Goal: Task Accomplishment & Management: Manage account settings

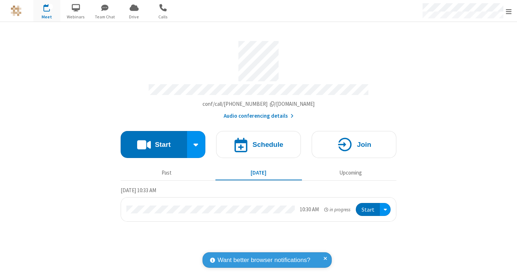
click at [357, 42] on div "Account details" at bounding box center [259, 61] width 276 height 41
click at [507, 15] on div "Open menu" at bounding box center [466, 11] width 101 height 22
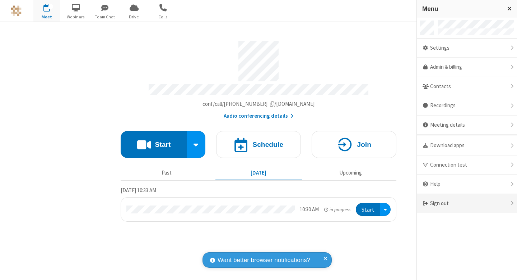
click at [457, 197] on div "Sign out" at bounding box center [467, 203] width 100 height 19
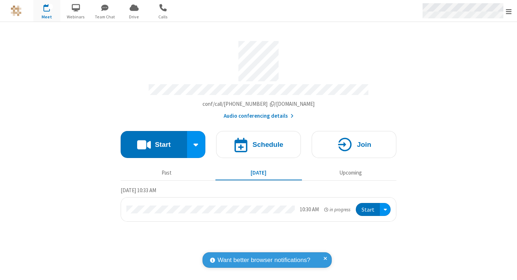
click at [506, 7] on div "Open menu" at bounding box center [466, 11] width 101 height 22
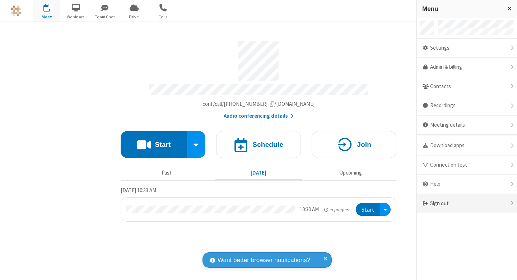
click at [471, 194] on div "Sign out" at bounding box center [467, 203] width 100 height 19
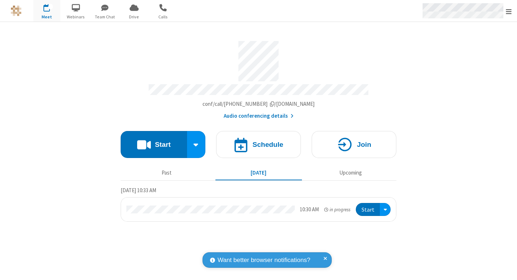
click at [510, 11] on span "Open menu" at bounding box center [509, 11] width 6 height 7
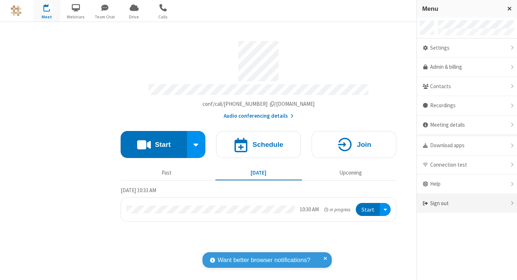
click at [511, 203] on div "Sign out" at bounding box center [467, 203] width 100 height 19
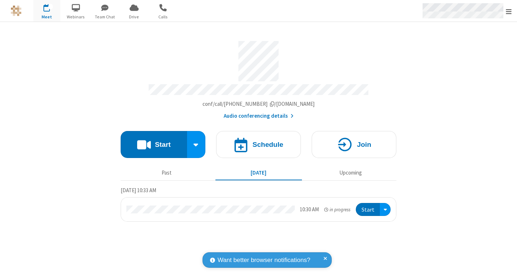
click at [512, 19] on div "Open menu" at bounding box center [466, 11] width 101 height 22
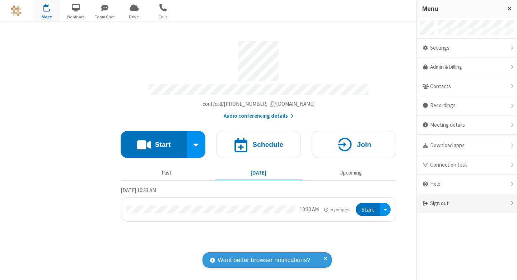
click at [434, 201] on div "Sign out" at bounding box center [467, 203] width 100 height 19
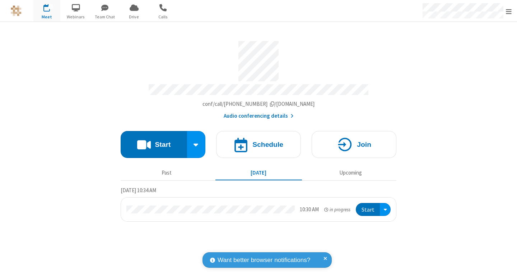
click at [381, 82] on section "Meeting link qa-selenium.callbridge.rocks/conf/call/4910062 Audio conferencing …" at bounding box center [259, 78] width 276 height 84
click at [91, 80] on section "Meeting link [DOMAIN_NAME]/conf/call/4910062 Audio conferencing details Start S…" at bounding box center [258, 151] width 517 height 258
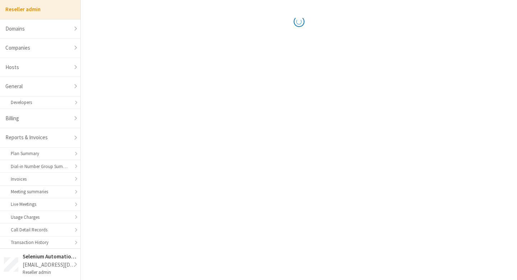
select select "10"
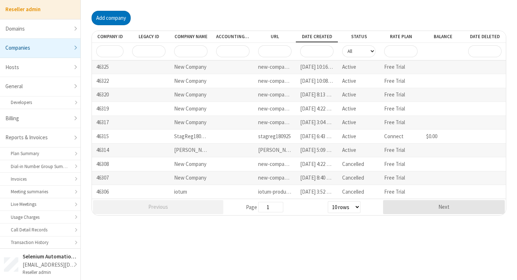
click at [434, 24] on div "Add company" at bounding box center [299, 18] width 415 height 14
click at [57, 73] on link "Hosts" at bounding box center [40, 67] width 80 height 19
select select "25"
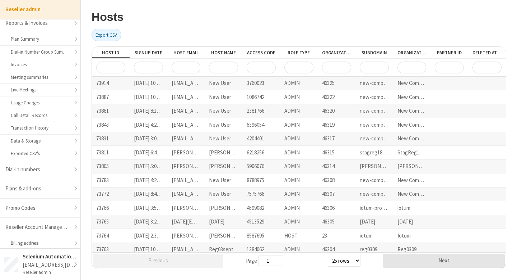
scroll to position [116, 0]
click at [62, 221] on link "Reseller Account Management" at bounding box center [40, 225] width 80 height 19
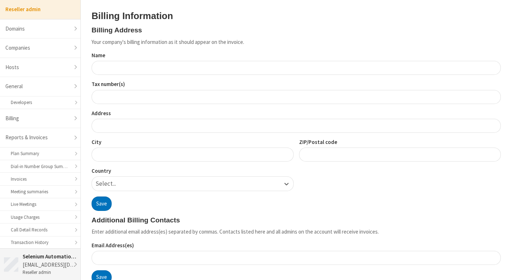
click at [70, 261] on div "selenium@iotum.com" at bounding box center [50, 264] width 54 height 8
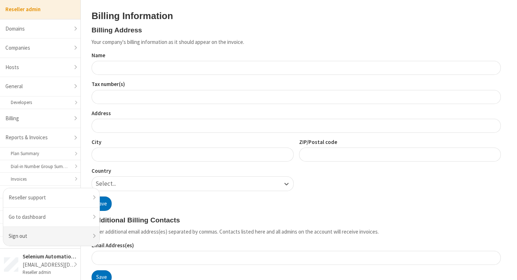
click at [65, 239] on li "Sign out" at bounding box center [51, 235] width 96 height 19
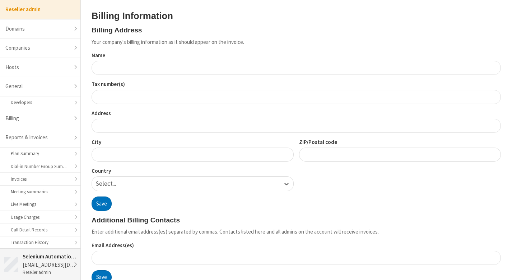
click at [71, 264] on div "selenium@iotum.com" at bounding box center [50, 264] width 54 height 8
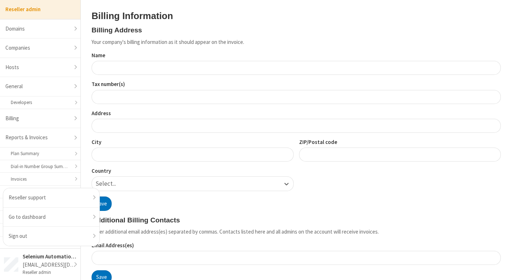
click at [278, 17] on h3 "Billing Information" at bounding box center [297, 16] width 410 height 10
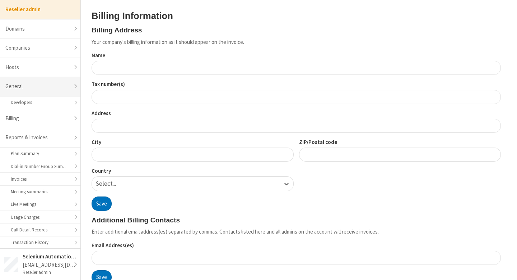
click at [31, 84] on link "General" at bounding box center [40, 86] width 80 height 19
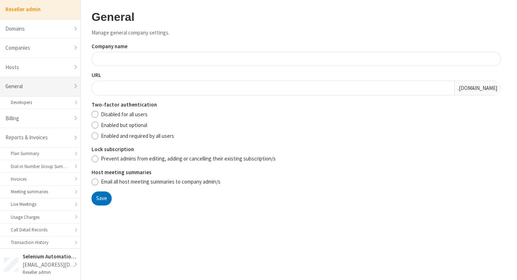
click at [49, 89] on link "General" at bounding box center [40, 86] width 80 height 19
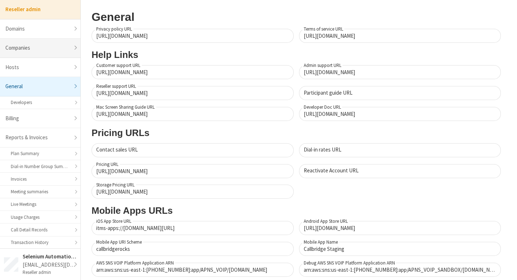
click at [59, 45] on link "Companies" at bounding box center [40, 47] width 80 height 19
select select "10"
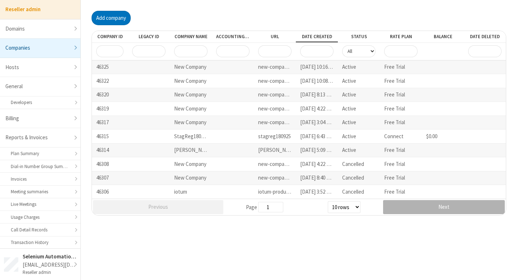
click at [405, 207] on button "Next" at bounding box center [444, 207] width 122 height 14
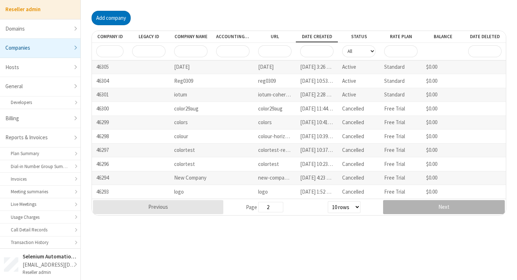
click at [407, 207] on button "Next" at bounding box center [444, 207] width 122 height 14
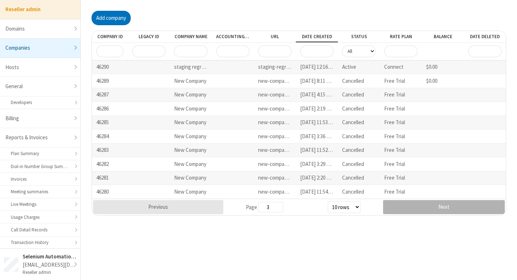
click at [407, 207] on button "Next" at bounding box center [444, 207] width 122 height 14
click at [396, 207] on button "Next" at bounding box center [444, 207] width 122 height 14
click at [397, 207] on button "Next" at bounding box center [444, 207] width 122 height 14
click at [415, 208] on button "Next" at bounding box center [444, 207] width 122 height 14
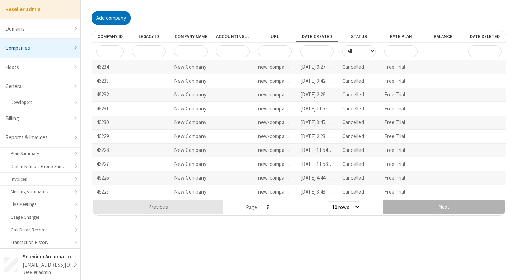
click at [415, 208] on button "Next" at bounding box center [444, 207] width 122 height 14
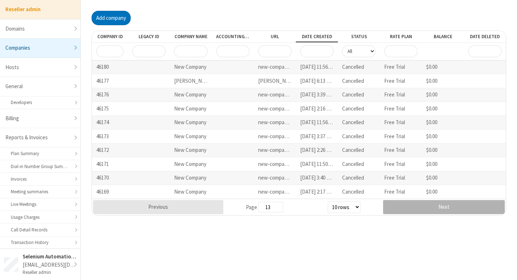
click at [415, 208] on button "Next" at bounding box center [444, 207] width 122 height 14
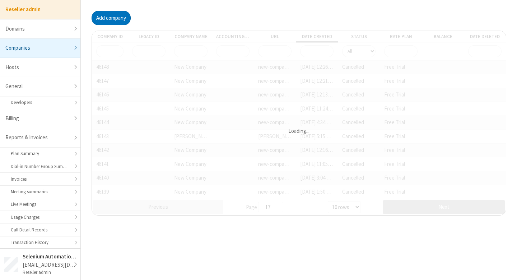
click at [415, 208] on button "Next" at bounding box center [444, 207] width 122 height 14
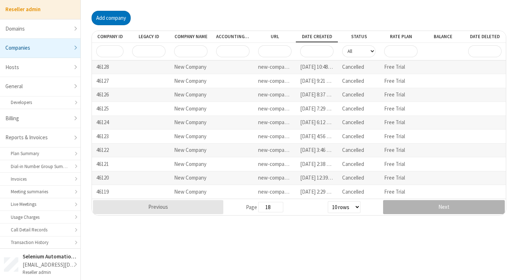
click at [415, 208] on button "Next" at bounding box center [444, 207] width 122 height 14
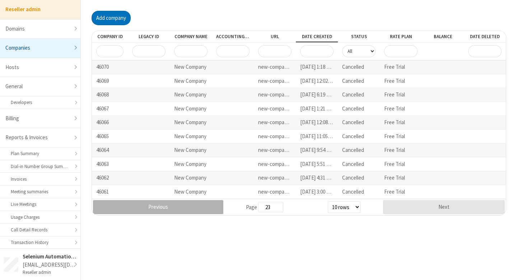
click at [171, 200] on button "Previous" at bounding box center [158, 207] width 130 height 14
click at [173, 203] on button "Previous" at bounding box center [158, 207] width 130 height 14
click at [175, 201] on button "Previous" at bounding box center [158, 207] width 130 height 14
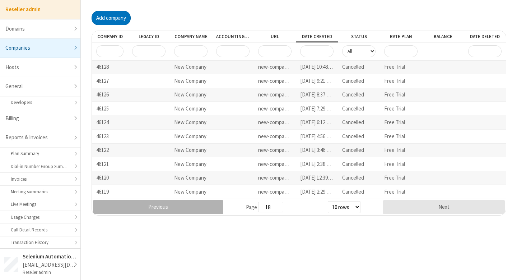
click at [175, 201] on button "Previous" at bounding box center [158, 207] width 130 height 14
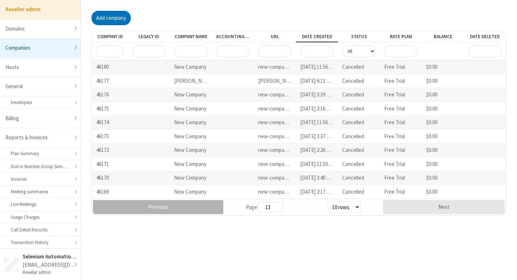
click at [175, 201] on button "Previous" at bounding box center [158, 207] width 130 height 14
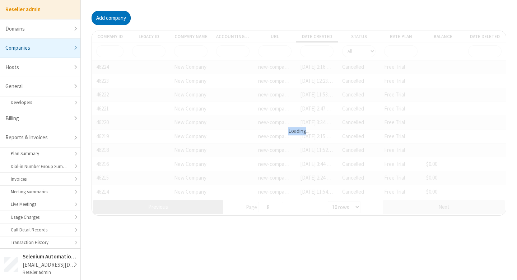
click at [175, 201] on div "Company ID Legacy ID Company name Accounting ID URL Date created Status Rate pl…" at bounding box center [299, 123] width 415 height 185
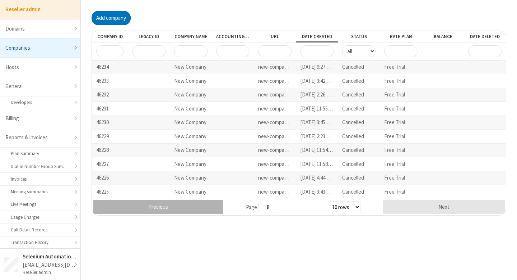
click at [175, 201] on button "Previous" at bounding box center [158, 207] width 130 height 14
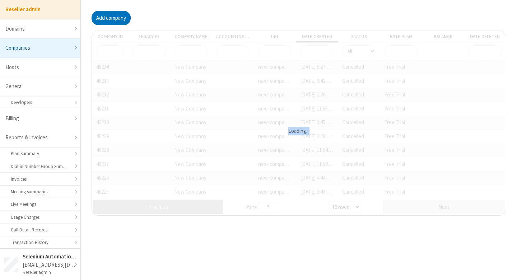
click at [175, 201] on div "Loading..." at bounding box center [299, 123] width 414 height 184
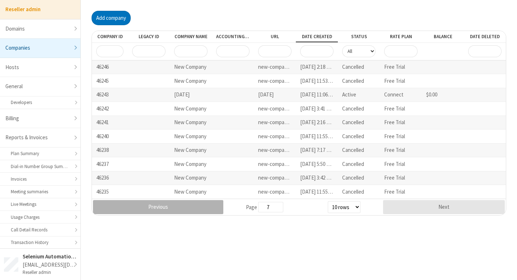
click at [175, 201] on button "Previous" at bounding box center [158, 207] width 130 height 14
click at [175, 201] on div "Company ID Legacy ID Company name Accounting ID URL Date created Status Rate pl…" at bounding box center [299, 123] width 415 height 185
click at [175, 201] on button "Previous" at bounding box center [158, 207] width 130 height 14
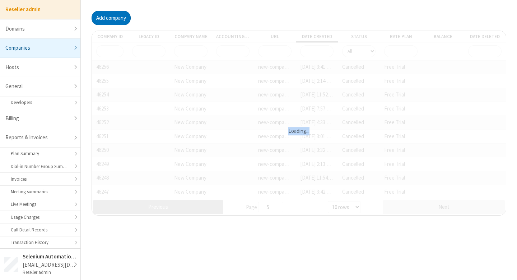
click at [175, 201] on div "Company ID Legacy ID Company name Accounting ID URL Date created Status Rate pl…" at bounding box center [299, 123] width 415 height 185
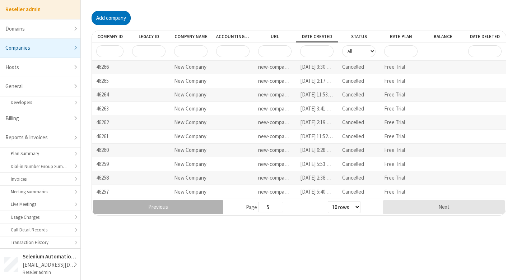
click at [175, 201] on button "Previous" at bounding box center [158, 207] width 130 height 14
click at [175, 201] on div "Loading..." at bounding box center [299, 123] width 414 height 184
click at [175, 201] on button "Previous" at bounding box center [158, 207] width 130 height 14
click at [175, 200] on button "Previous" at bounding box center [158, 207] width 130 height 14
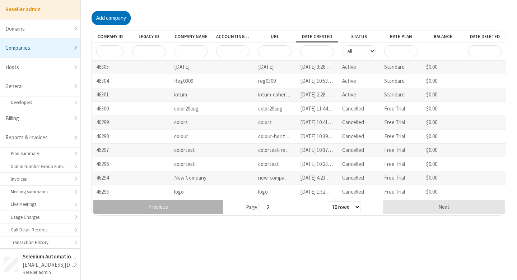
click at [175, 200] on button "Previous" at bounding box center [158, 207] width 130 height 14
type input "1"
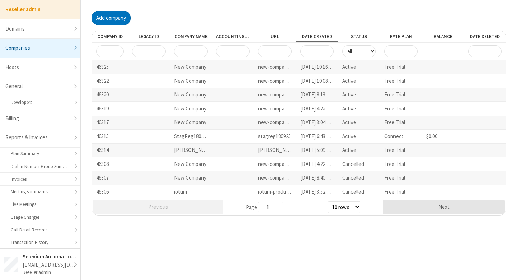
click at [190, 150] on div "jay-testing" at bounding box center [191, 150] width 42 height 14
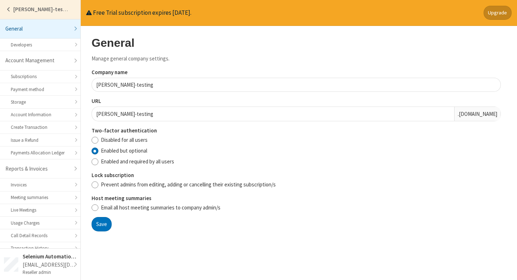
click at [194, 70] on label "Company name" at bounding box center [297, 72] width 410 height 8
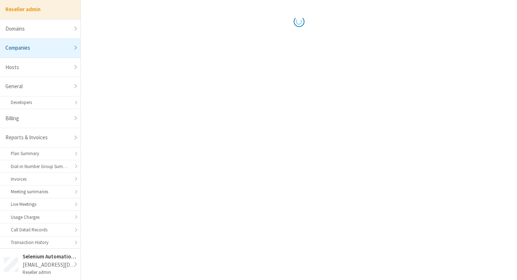
select select "10"
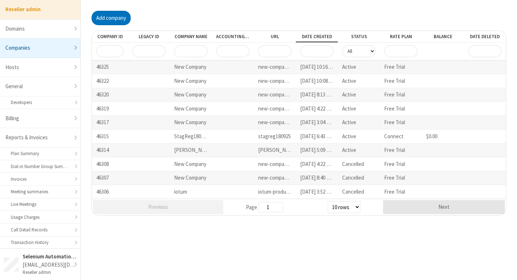
click at [235, 52] on input "Accounting ID" at bounding box center [232, 51] width 33 height 12
click at [186, 51] on input "Company name" at bounding box center [190, 51] width 33 height 12
click at [153, 45] on input "Legacy ID" at bounding box center [148, 51] width 33 height 12
click at [188, 48] on input "Company name" at bounding box center [190, 51] width 33 height 12
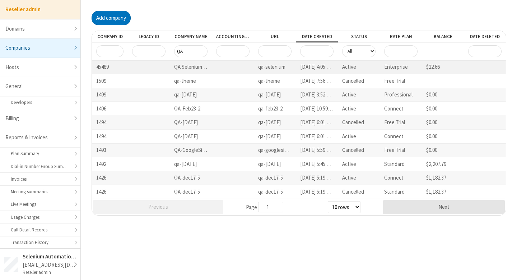
type input "QA"
click at [181, 65] on div "QA Selenium DO NOT DELETE OR CHANGE" at bounding box center [191, 67] width 42 height 14
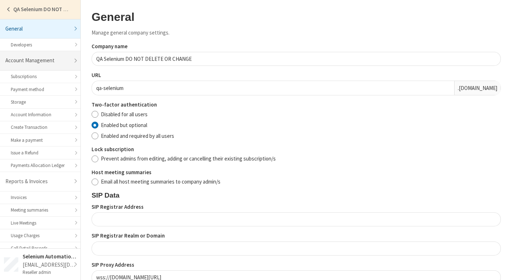
click at [55, 57] on link "Account Management" at bounding box center [40, 60] width 80 height 19
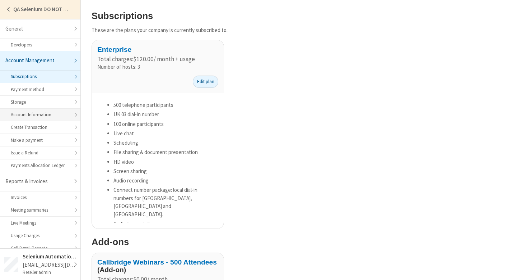
click at [38, 116] on link "Account Information" at bounding box center [40, 115] width 80 height 13
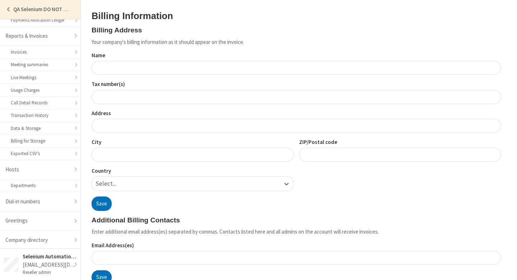
scroll to position [166, 0]
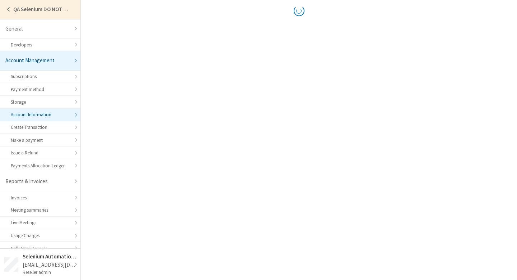
click at [171, 115] on main "Back" at bounding box center [299, 140] width 437 height 280
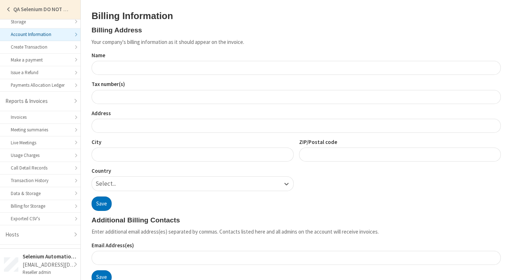
scroll to position [166, 0]
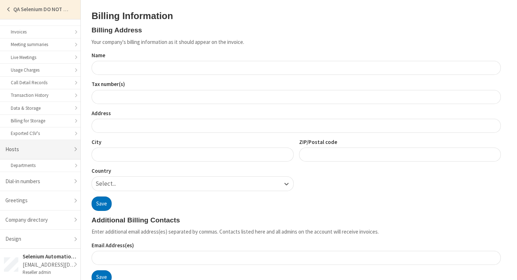
click at [43, 148] on link "Hosts" at bounding box center [40, 149] width 80 height 19
select select "25"
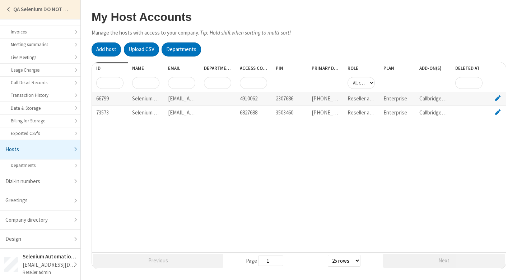
click at [155, 86] on input "Name" at bounding box center [145, 83] width 27 height 12
click at [292, 51] on div "Add host Upload CSV Departments" at bounding box center [298, 48] width 418 height 17
click at [108, 48] on link "Add host" at bounding box center [106, 49] width 29 height 14
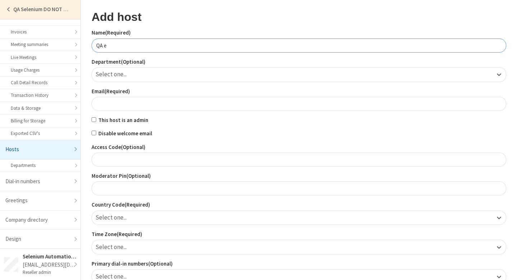
type input "QA"
type input "Emails"
type input "Selenium Tests With Emails"
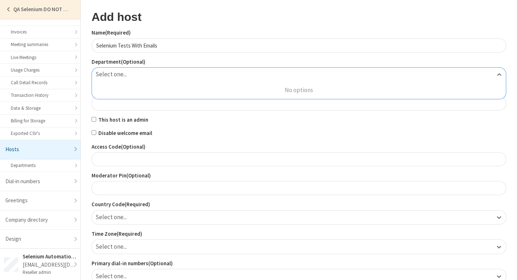
click at [183, 79] on div "Select one..." at bounding box center [299, 75] width 414 height 14
click at [101, 120] on label "This host is an admin" at bounding box center [299, 120] width 415 height 8
click at [96, 120] on input "This host is an admin" at bounding box center [94, 119] width 5 height 5
checkbox input "true"
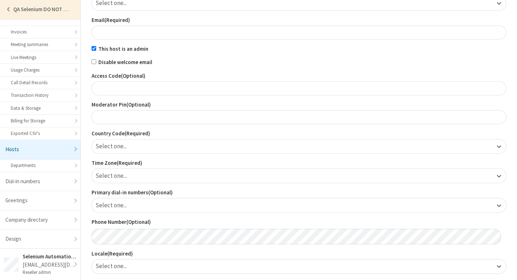
scroll to position [125, 0]
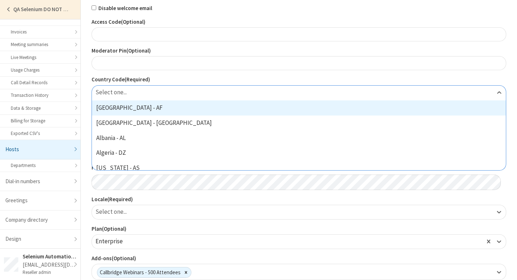
click at [154, 90] on div "Select one..." at bounding box center [299, 93] width 414 height 14
type input "ca"
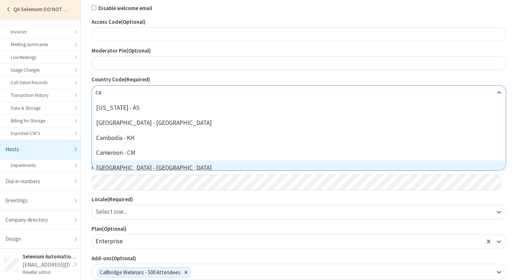
click at [140, 162] on div "Canada - CA" at bounding box center [299, 167] width 414 height 15
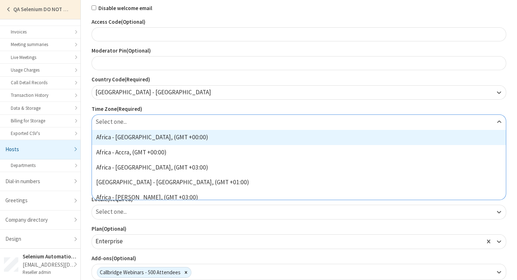
click at [164, 122] on div "Select one..." at bounding box center [299, 122] width 414 height 14
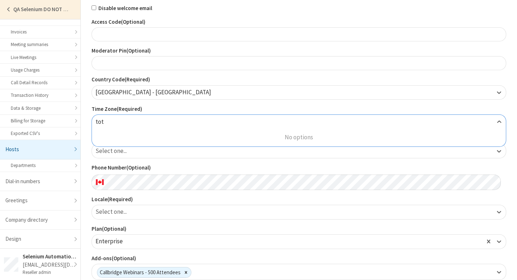
type input "tot"
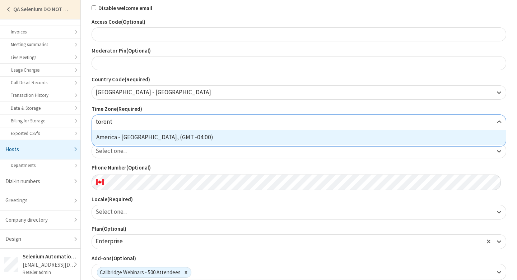
type input "toronto"
click at [184, 139] on div "America - Toronto, (GMT -04:00)" at bounding box center [299, 137] width 414 height 15
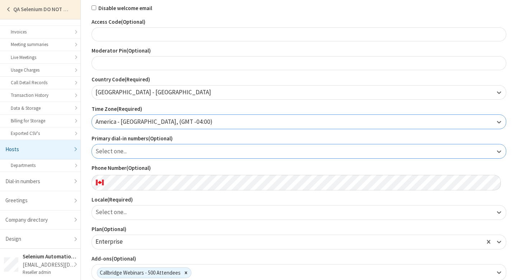
click at [125, 156] on div "Select one..." at bounding box center [299, 151] width 414 height 14
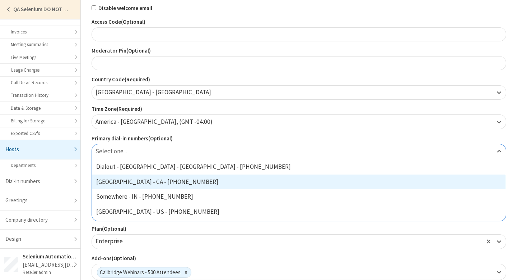
click at [130, 184] on div "Toronto - CA - +1 647 247 2656" at bounding box center [299, 181] width 414 height 15
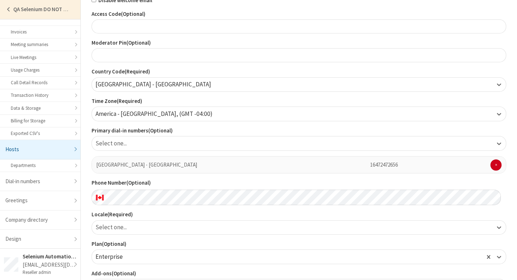
scroll to position [250, 0]
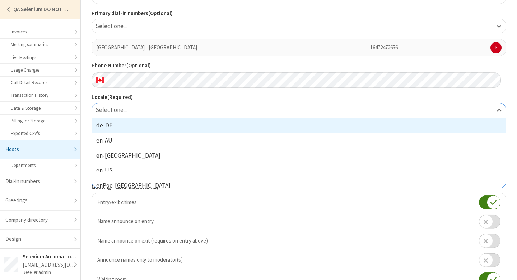
click at [161, 112] on div "Select one..." at bounding box center [299, 110] width 414 height 14
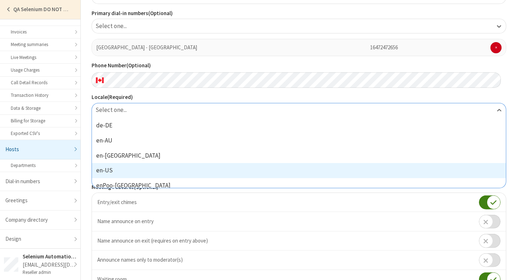
click at [141, 175] on div "en-US" at bounding box center [299, 170] width 414 height 15
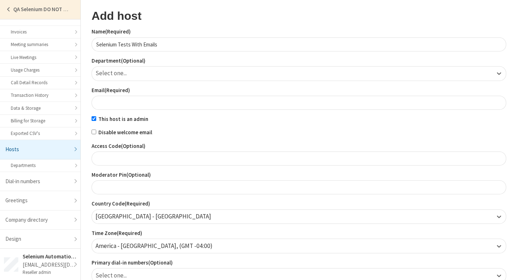
scroll to position [0, 0]
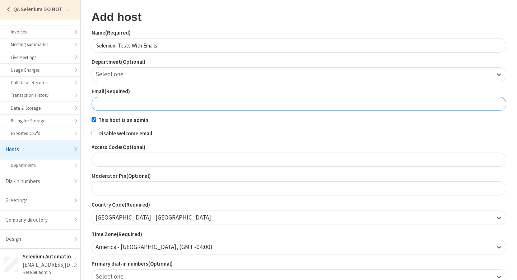
click at [173, 106] on input "Email (Required)" at bounding box center [299, 104] width 415 height 14
type input "qa"
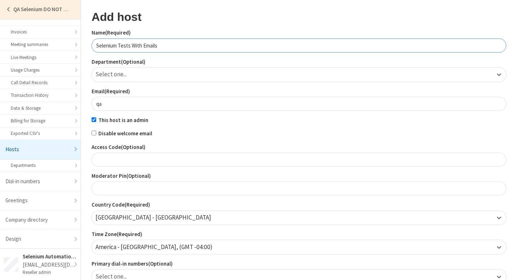
click at [176, 43] on input "Selenium Tests With Emails" at bounding box center [299, 45] width 415 height 14
type input "Selenium Tests With Emails To QA"
click at [131, 106] on input "qa" at bounding box center [299, 104] width 415 height 14
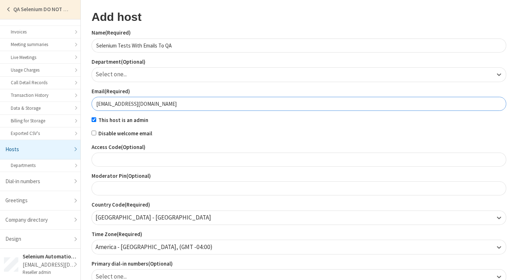
type input "qa@iotum.com"
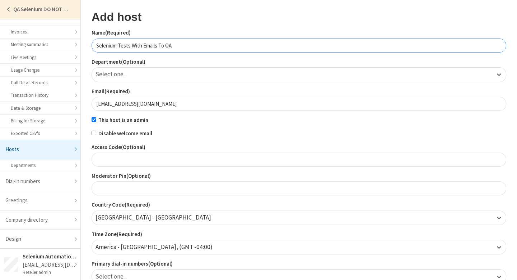
click at [203, 46] on input "Selenium Tests With Emails To QA" at bounding box center [299, 45] width 415 height 14
type input "Selenium Tests With Emails To QA Team"
click at [207, 121] on label "This host is an admin" at bounding box center [299, 120] width 415 height 8
click at [96, 121] on input "This host is an admin" at bounding box center [94, 119] width 5 height 5
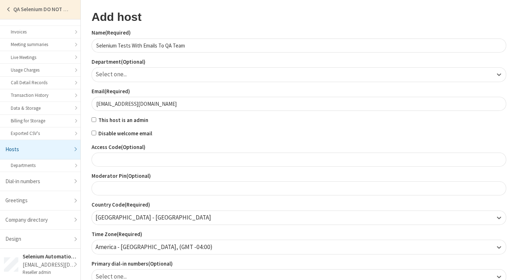
click at [207, 121] on label "This host is an admin" at bounding box center [299, 120] width 415 height 8
click at [96, 121] on input "This host is an admin" at bounding box center [94, 119] width 5 height 5
checkbox input "true"
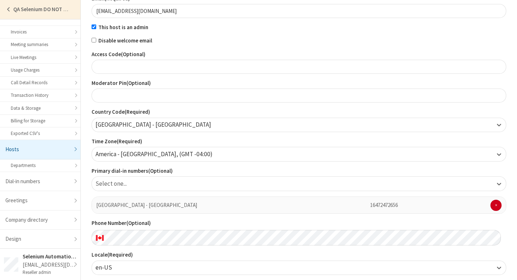
scroll to position [351, 0]
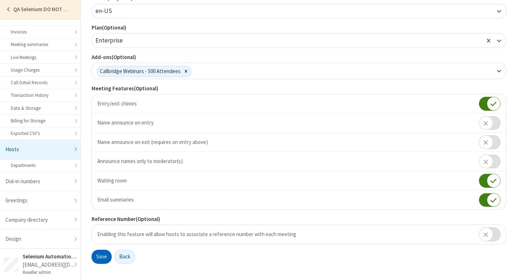
click at [103, 257] on button "Save" at bounding box center [102, 256] width 20 height 14
select select "25"
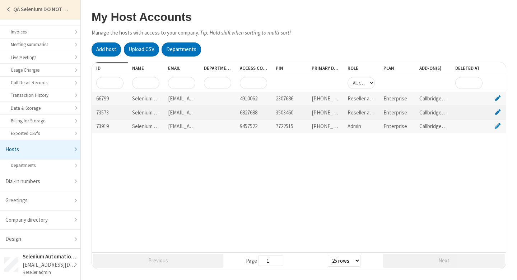
click at [180, 112] on div "seleniumsmoketest@iotum.com" at bounding box center [182, 113] width 36 height 14
click at [233, 112] on div at bounding box center [218, 113] width 36 height 14
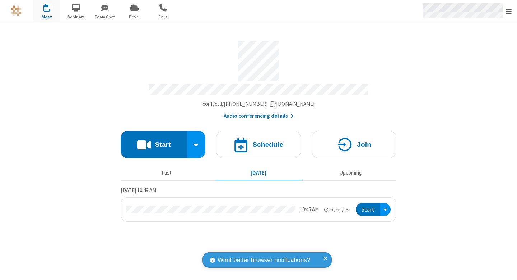
click at [505, 10] on div "Open menu" at bounding box center [466, 11] width 101 height 22
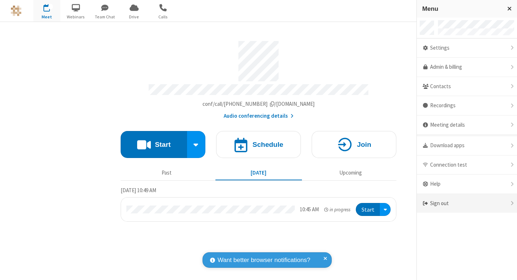
click at [451, 205] on div "Sign out" at bounding box center [467, 203] width 100 height 19
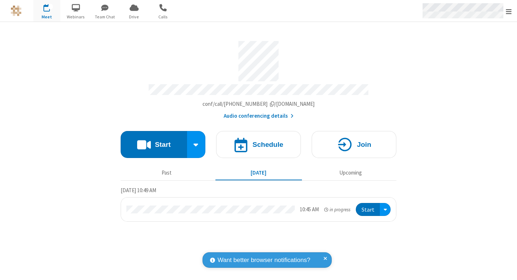
click at [508, 16] on div "Open menu" at bounding box center [466, 11] width 101 height 22
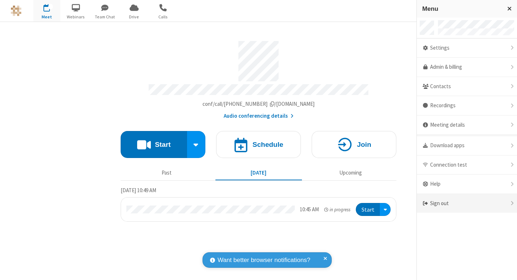
click at [509, 201] on div "Sign out" at bounding box center [467, 203] width 100 height 19
click at [456, 213] on div "Menu Settings Webinars Drive Admin & billing Contacts Recordings Meeting detail…" at bounding box center [467, 140] width 101 height 280
click at [457, 205] on div "Sign out" at bounding box center [467, 203] width 100 height 19
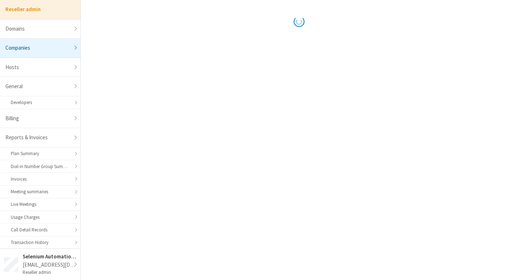
select select "10"
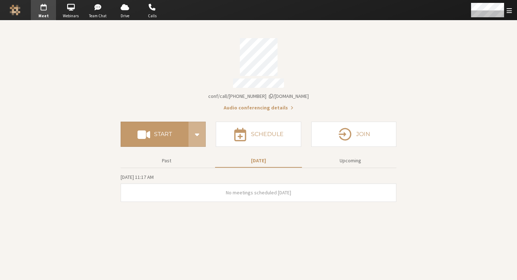
click at [366, 64] on div "Account details" at bounding box center [259, 57] width 276 height 38
click at [169, 126] on button "Start" at bounding box center [155, 133] width 68 height 25
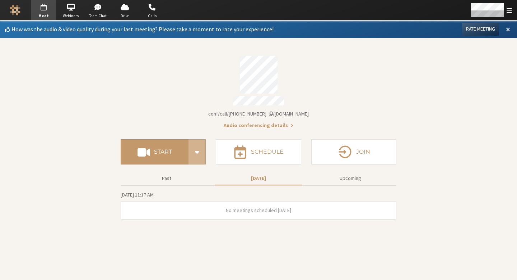
click at [512, 28] on button at bounding box center [508, 29] width 13 height 12
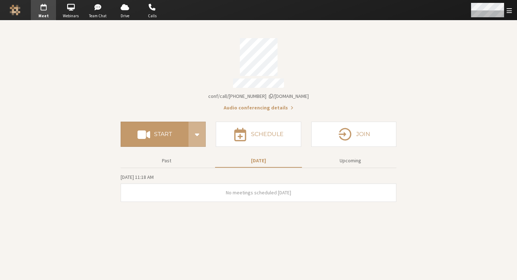
click at [512, 15] on div "Open menu" at bounding box center [491, 10] width 52 height 20
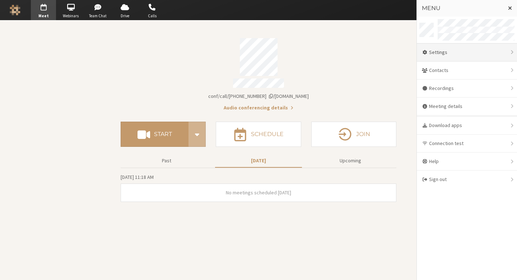
click at [475, 57] on div "Settings" at bounding box center [467, 52] width 100 height 18
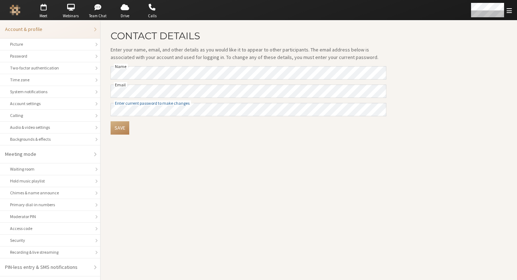
click at [250, 166] on main "Contact details Enter your name, email, and other details as you would like it …" at bounding box center [309, 149] width 417 height 259
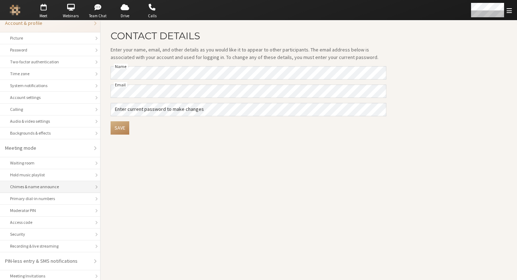
scroll to position [38, 0]
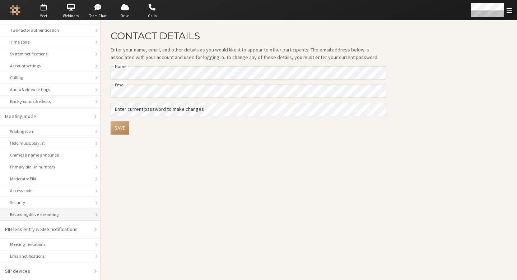
click at [40, 214] on div "Recording & live streaming" at bounding box center [50, 214] width 80 height 6
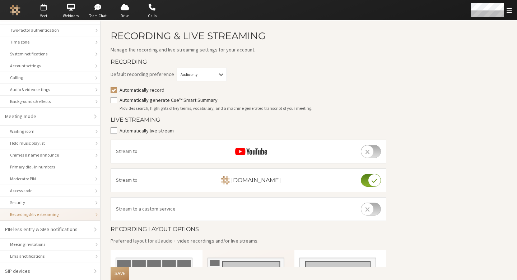
click at [134, 87] on label "Automatically record" at bounding box center [253, 90] width 267 height 8
click at [117, 87] on input "Automatically record" at bounding box center [114, 89] width 6 height 7
checkbox input "false"
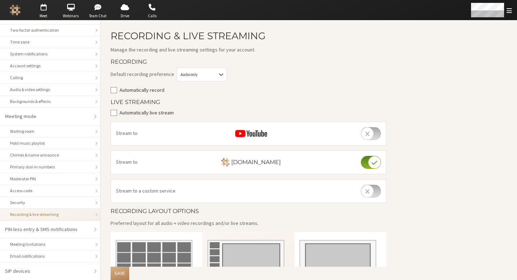
click at [274, 84] on div "Default recording preference Audio only Automatically record" at bounding box center [249, 81] width 276 height 26
click at [124, 272] on button "Save" at bounding box center [120, 272] width 19 height 13
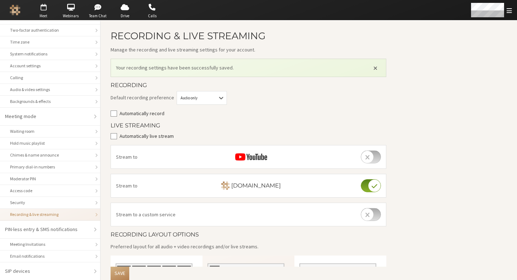
click at [47, 12] on span "button" at bounding box center [43, 6] width 25 height 11
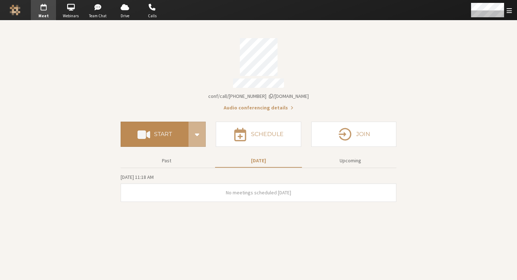
click at [152, 134] on button "Start" at bounding box center [155, 133] width 68 height 25
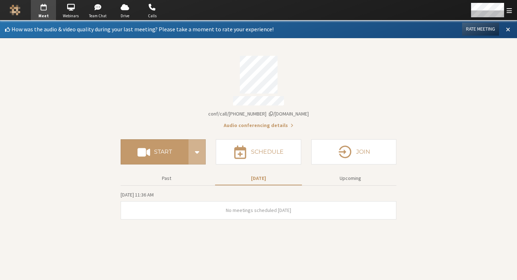
click at [508, 30] on span at bounding box center [508, 29] width 4 height 6
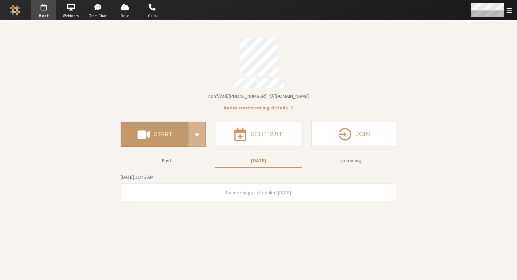
click at [509, 8] on span "Open menu" at bounding box center [509, 10] width 5 height 7
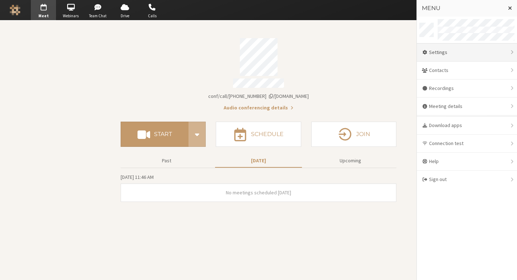
click at [460, 57] on div "Settings" at bounding box center [467, 52] width 100 height 18
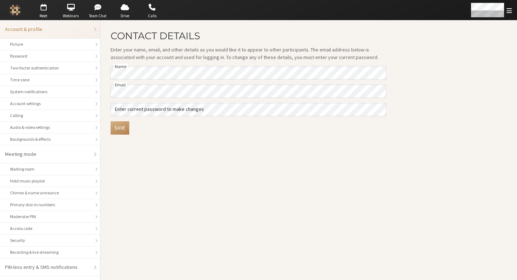
click at [220, 200] on main "Contact details Enter your name, email, and other details as you would like it …" at bounding box center [309, 149] width 417 height 259
click at [28, 125] on div "Audio & video settings" at bounding box center [50, 127] width 80 height 6
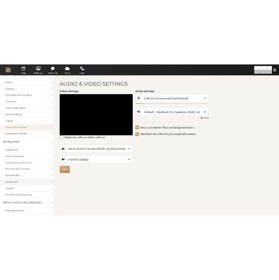
scroll to position [38, 0]
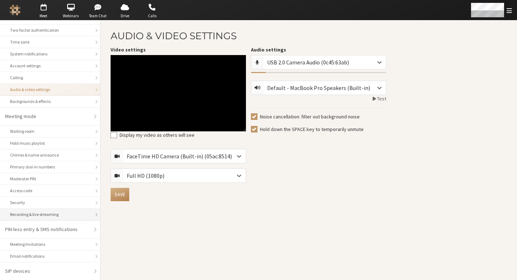
click at [48, 213] on div "Recording & live streaming" at bounding box center [50, 214] width 80 height 6
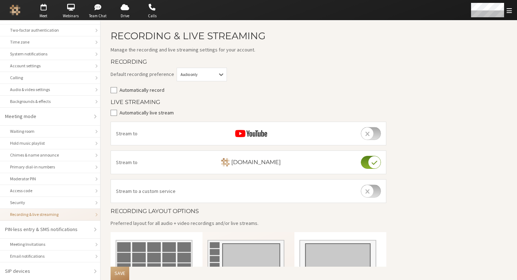
click at [161, 89] on label "Automatically record" at bounding box center [253, 90] width 267 height 8
click at [117, 89] on input "Automatically record" at bounding box center [114, 89] width 6 height 7
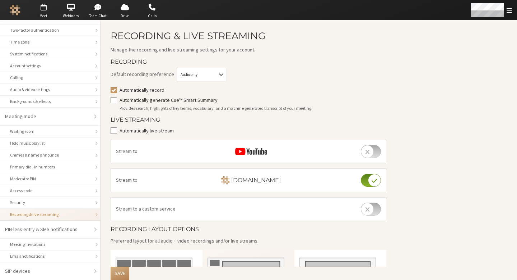
click at [161, 89] on label "Automatically record" at bounding box center [253, 90] width 267 height 8
click at [117, 89] on input "Automatically record" at bounding box center [114, 89] width 6 height 7
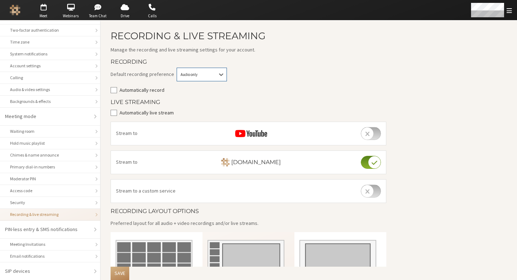
click at [200, 81] on div "Audio only" at bounding box center [202, 75] width 50 height 14
click at [277, 82] on div "Default recording preference option auto_record_type.audio focused, 1 of 2. 2 r…" at bounding box center [249, 81] width 276 height 26
click at [220, 77] on div at bounding box center [221, 74] width 12 height 13
click at [220, 76] on div at bounding box center [221, 74] width 12 height 13
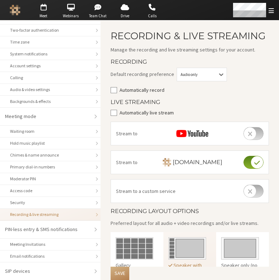
drag, startPoint x: 172, startPoint y: 103, endPoint x: 242, endPoint y: 81, distance: 73.2
click at [172, 94] on label "Automatically record" at bounding box center [195, 90] width 150 height 8
click at [117, 93] on input "Automatically record" at bounding box center [114, 89] width 6 height 7
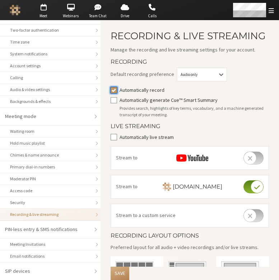
click at [114, 93] on input "Automatically record" at bounding box center [114, 89] width 6 height 7
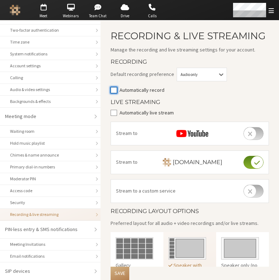
click at [115, 93] on input "Automatically record" at bounding box center [114, 89] width 6 height 7
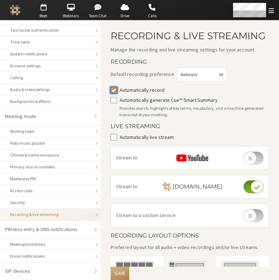
click at [116, 93] on input "Automatically record" at bounding box center [114, 89] width 6 height 7
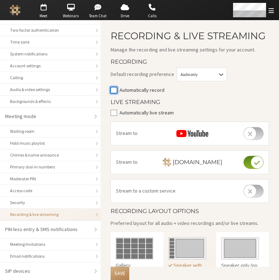
click at [116, 93] on input "Automatically record" at bounding box center [114, 89] width 6 height 7
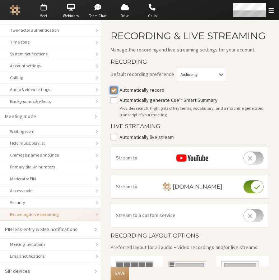
click at [116, 93] on input "Automatically record" at bounding box center [114, 89] width 6 height 7
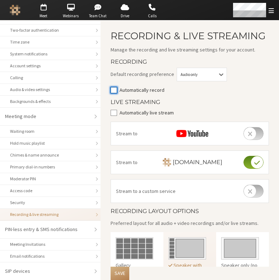
click at [116, 93] on input "Automatically record" at bounding box center [114, 89] width 6 height 7
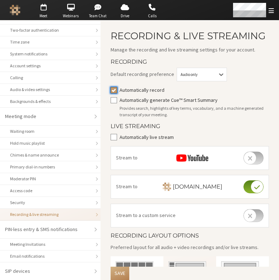
click at [116, 93] on input "Automatically record" at bounding box center [114, 89] width 6 height 7
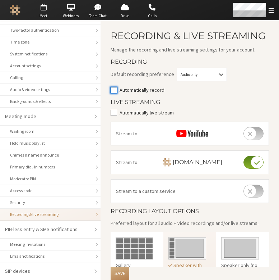
click at [116, 93] on input "Automatically record" at bounding box center [114, 89] width 6 height 7
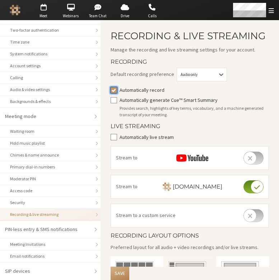
click at [112, 93] on input "Automatically record" at bounding box center [114, 89] width 6 height 7
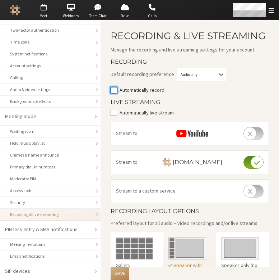
click at [115, 93] on input "Automatically record" at bounding box center [114, 89] width 6 height 7
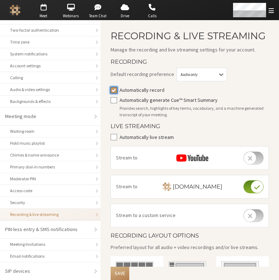
click at [115, 93] on input "Automatically record" at bounding box center [114, 89] width 6 height 7
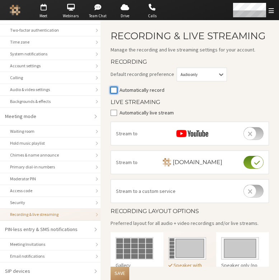
click at [115, 93] on input "Automatically record" at bounding box center [114, 89] width 6 height 7
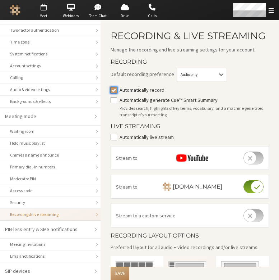
click at [115, 93] on input "Automatically record" at bounding box center [114, 89] width 6 height 7
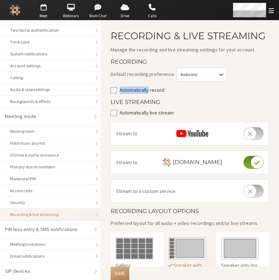
click at [140, 94] on label "Automatically record" at bounding box center [195, 90] width 150 height 8
click at [117, 93] on input "Automatically record" at bounding box center [114, 89] width 6 height 7
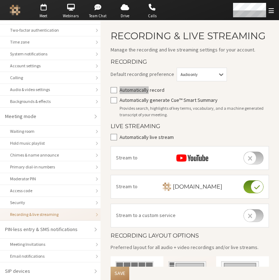
checkbox input "false"
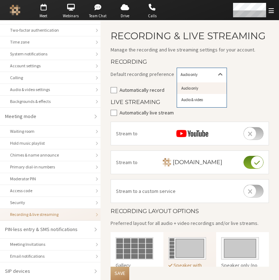
click at [205, 78] on div "Audio only" at bounding box center [202, 74] width 50 height 6
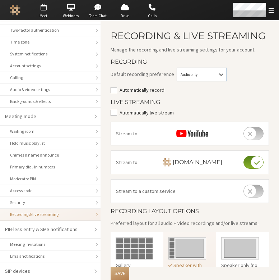
click at [203, 78] on div "Audio only" at bounding box center [202, 74] width 50 height 6
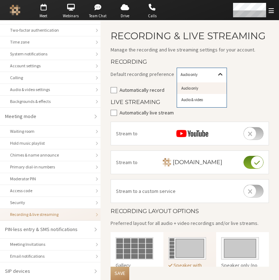
click at [217, 78] on icon at bounding box center [220, 74] width 7 height 7
click at [203, 78] on div "Audio only" at bounding box center [202, 74] width 50 height 6
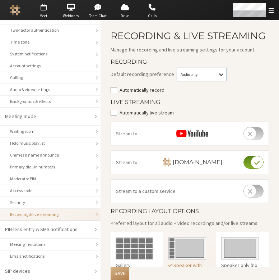
click at [218, 78] on icon at bounding box center [221, 74] width 7 height 7
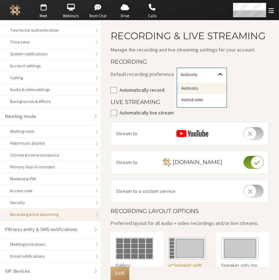
click at [217, 78] on icon at bounding box center [220, 74] width 7 height 7
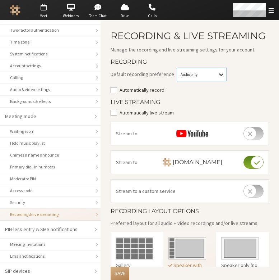
click at [218, 78] on icon at bounding box center [221, 74] width 7 height 7
click at [206, 106] on div "Audio & video" at bounding box center [202, 100] width 50 height 12
click at [217, 78] on icon at bounding box center [220, 74] width 7 height 7
click at [186, 81] on div "Audio & video" at bounding box center [202, 75] width 50 height 14
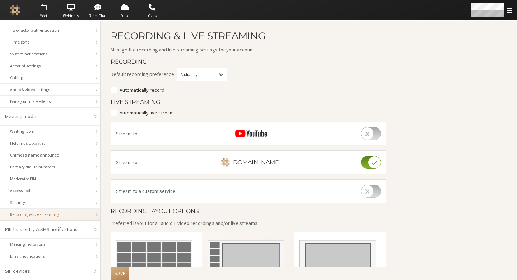
click at [209, 74] on div "Audio only" at bounding box center [202, 74] width 50 height 6
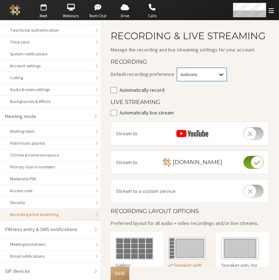
click at [219, 76] on icon at bounding box center [221, 74] width 4 height 3
click at [218, 78] on icon at bounding box center [221, 74] width 7 height 7
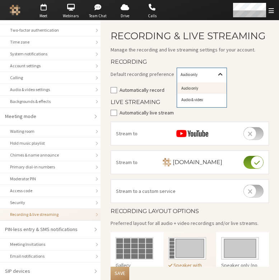
click at [221, 81] on div at bounding box center [221, 74] width 12 height 13
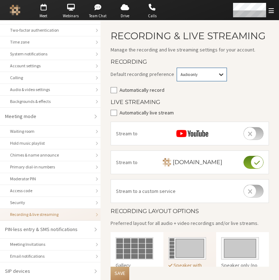
click at [221, 81] on div at bounding box center [221, 74] width 12 height 13
click at [215, 81] on div at bounding box center [221, 74] width 12 height 13
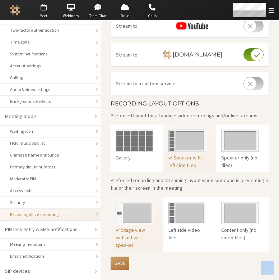
click at [117, 262] on button "Save" at bounding box center [120, 262] width 19 height 13
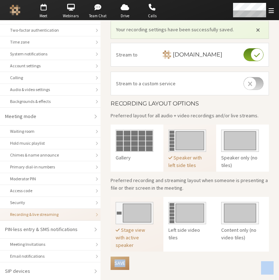
scroll to position [138, 0]
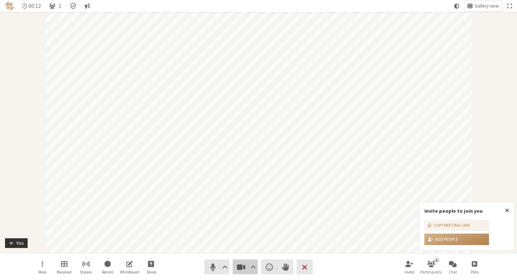
click at [238, 263] on nav "More Breakout Stream Record Whiteboard Share Audio Video Send a reaction Raise …" at bounding box center [258, 266] width 453 height 27
click at [237, 267] on span "Stop video (⌘+Shift+V)" at bounding box center [241, 267] width 10 height 10
click at [208, 268] on span "Mute (⌘+Shift+A)" at bounding box center [213, 267] width 10 height 10
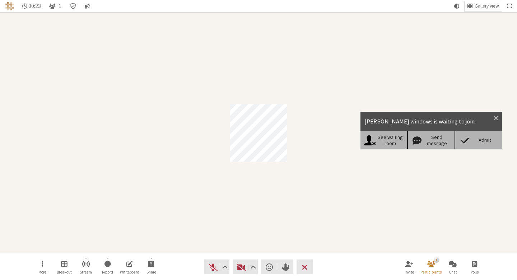
click at [490, 140] on div "Admit" at bounding box center [485, 140] width 28 height 6
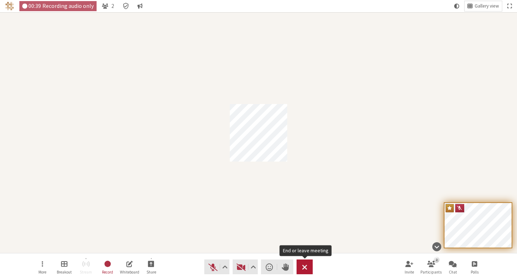
click at [308, 265] on button "Leave" at bounding box center [305, 266] width 16 height 15
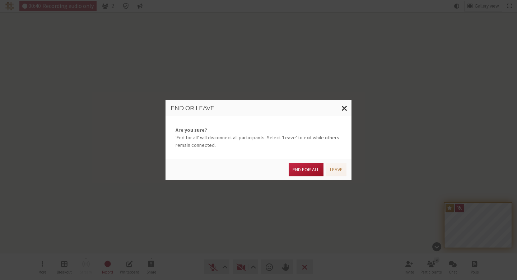
click at [304, 167] on button "End for all" at bounding box center [306, 169] width 34 height 13
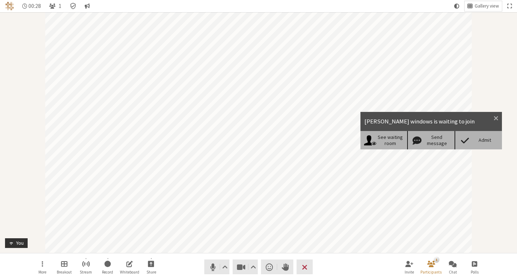
click at [468, 141] on span at bounding box center [465, 140] width 13 height 10
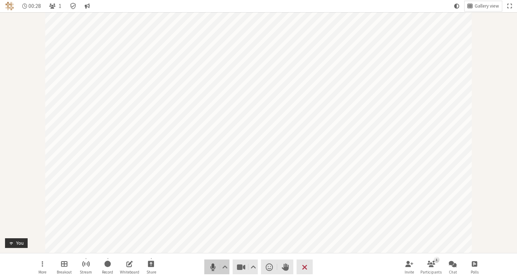
click at [212, 273] on button "Audio" at bounding box center [216, 266] width 25 height 15
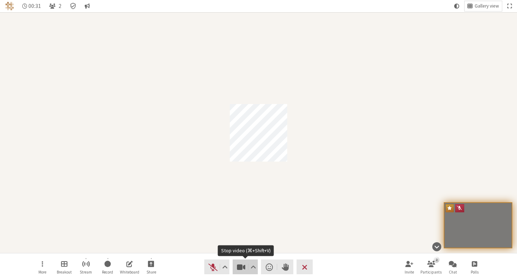
click at [245, 268] on span "Stop video (⌘+Shift+V)" at bounding box center [241, 267] width 10 height 10
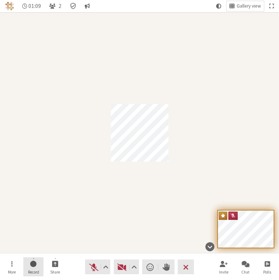
click at [35, 263] on span "Start recording" at bounding box center [33, 263] width 6 height 8
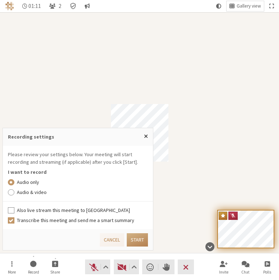
click at [36, 195] on label "Audio & video" at bounding box center [82, 192] width 131 height 8
click at [14, 195] on input "Audio & video" at bounding box center [11, 191] width 6 height 7
click at [138, 241] on button "Start" at bounding box center [137, 239] width 21 height 13
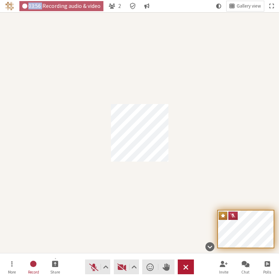
click at [184, 267] on span "End or leave meeting" at bounding box center [185, 267] width 5 height 10
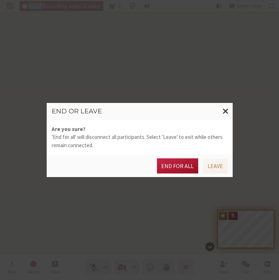
click at [176, 163] on button "End for all" at bounding box center [178, 165] width 42 height 15
